Goal: Contribute content: Add original content to the website for others to see

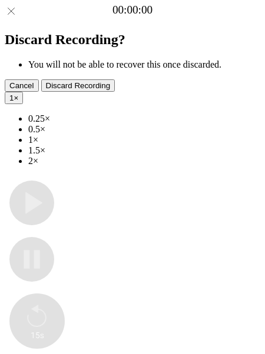
type input "**********"
